Goal: Task Accomplishment & Management: Use online tool/utility

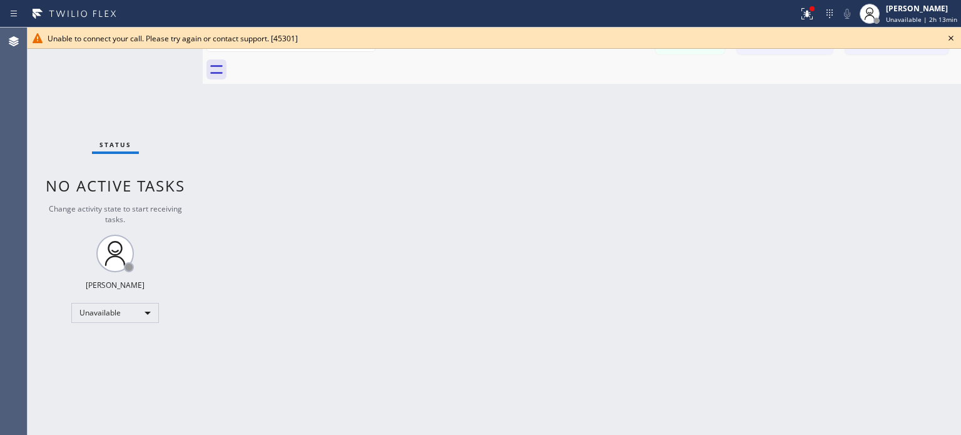
click at [834, 17] on icon at bounding box center [829, 13] width 15 height 15
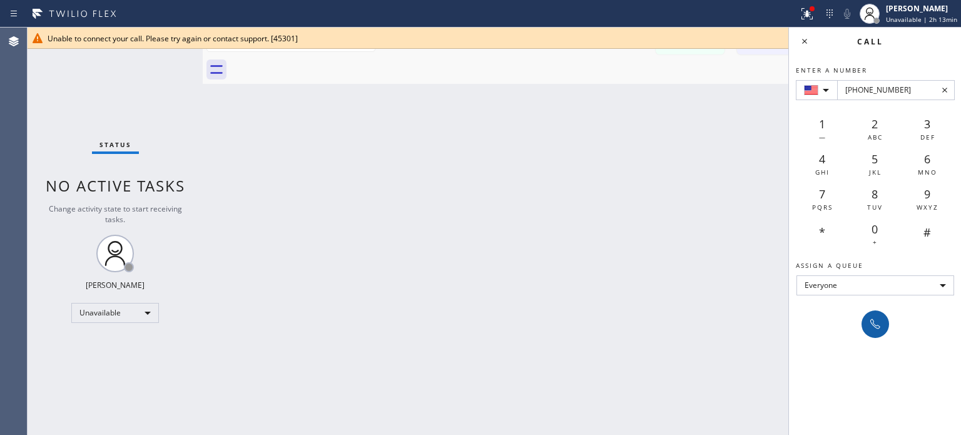
type input "[PHONE_NUMBER]"
click at [876, 316] on icon at bounding box center [874, 323] width 15 height 15
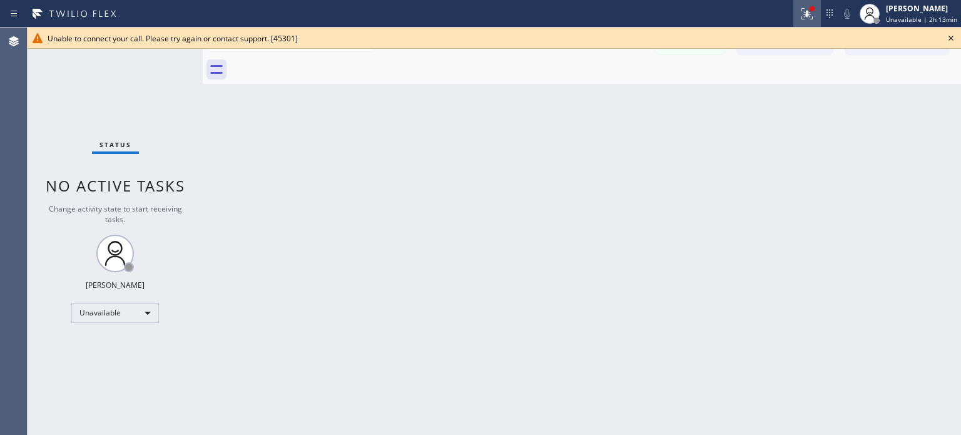
click at [808, 10] on icon at bounding box center [806, 13] width 15 height 15
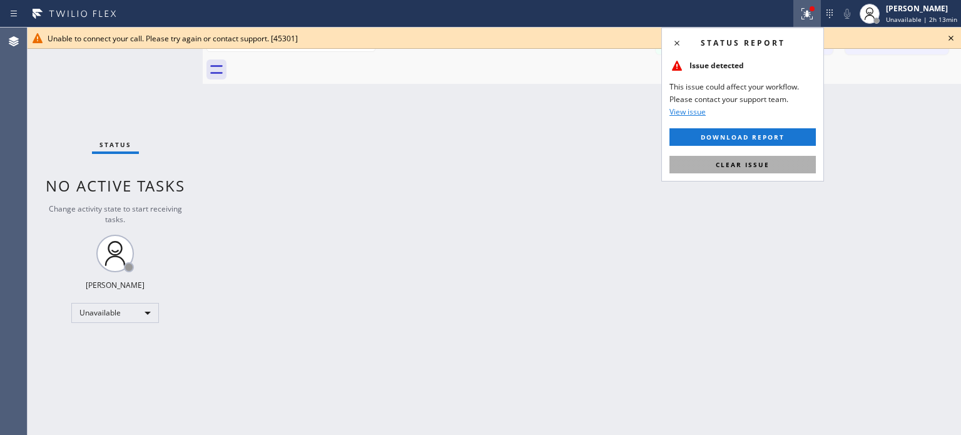
click at [755, 161] on span "Clear issue" at bounding box center [742, 164] width 54 height 9
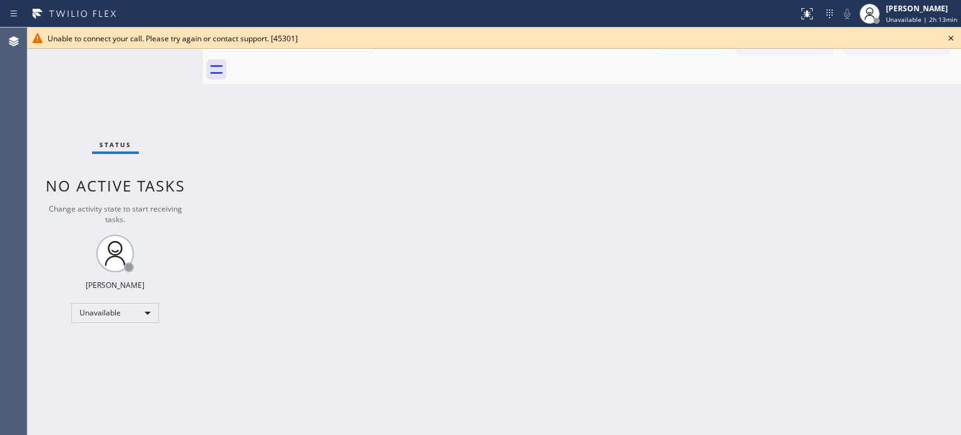
click at [951, 37] on icon at bounding box center [950, 38] width 5 height 5
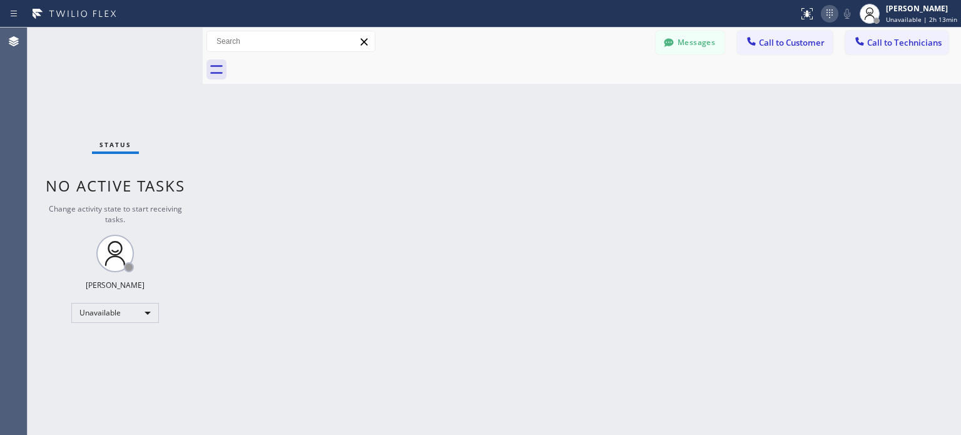
click at [837, 11] on icon at bounding box center [829, 13] width 15 height 15
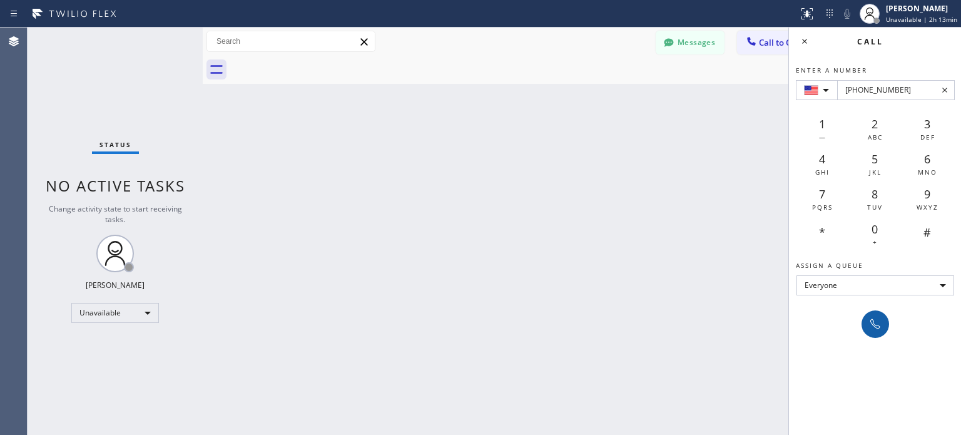
type input "[PHONE_NUMBER]"
click at [868, 318] on icon at bounding box center [874, 323] width 15 height 15
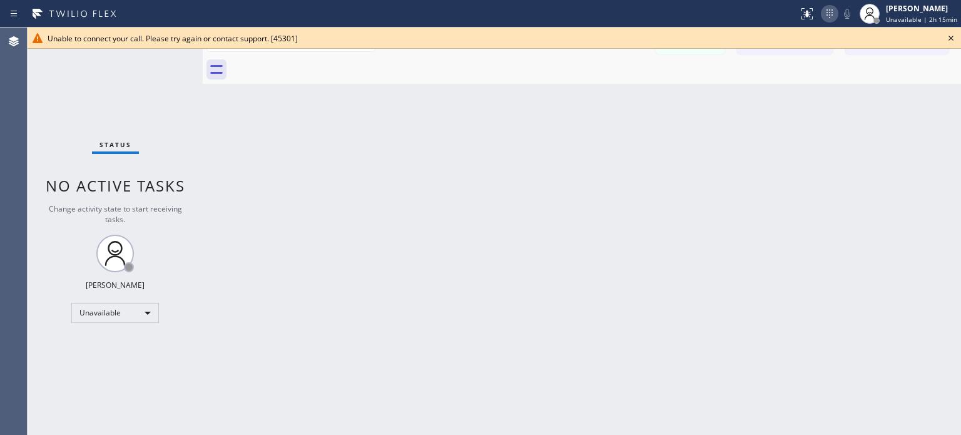
click at [835, 19] on icon at bounding box center [829, 13] width 15 height 15
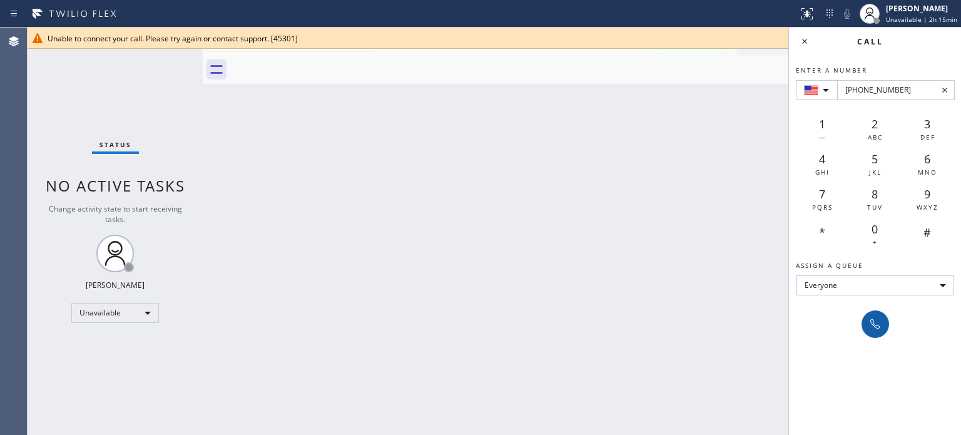
type input "[PHONE_NUMBER]"
click at [874, 319] on icon at bounding box center [874, 323] width 15 height 15
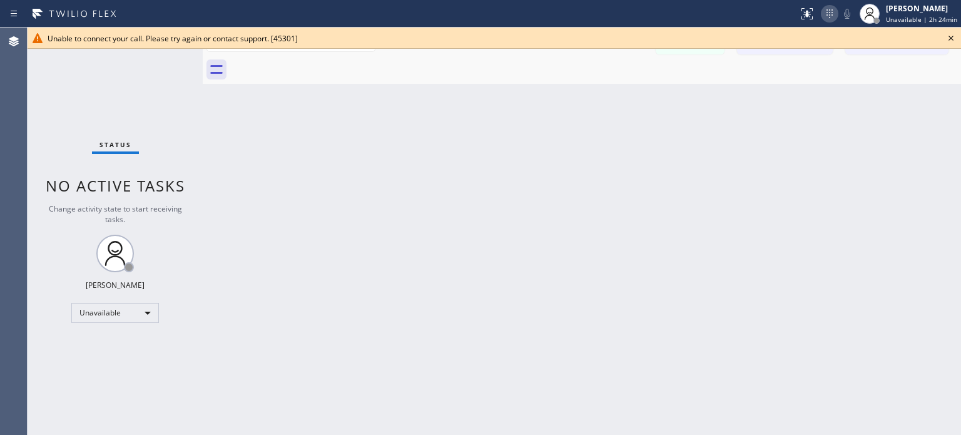
click at [837, 17] on icon at bounding box center [829, 13] width 15 height 15
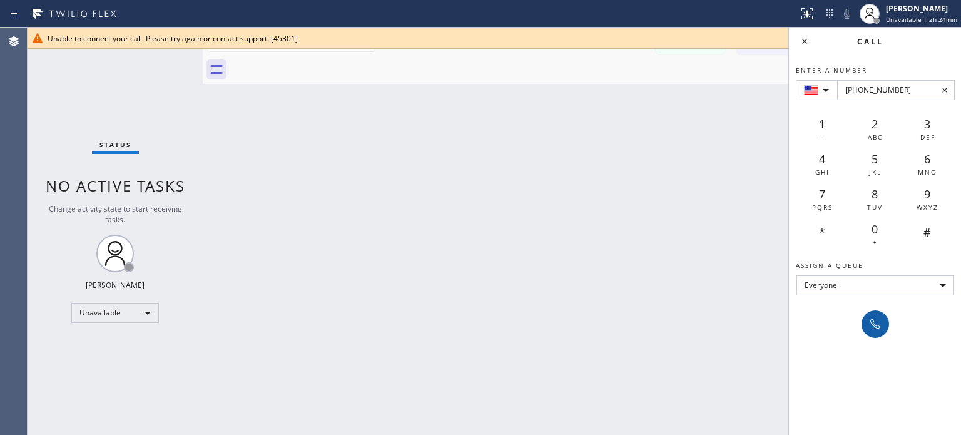
type input "[PHONE_NUMBER]"
click at [873, 322] on icon at bounding box center [874, 323] width 15 height 15
